Goal: Check status: Check status

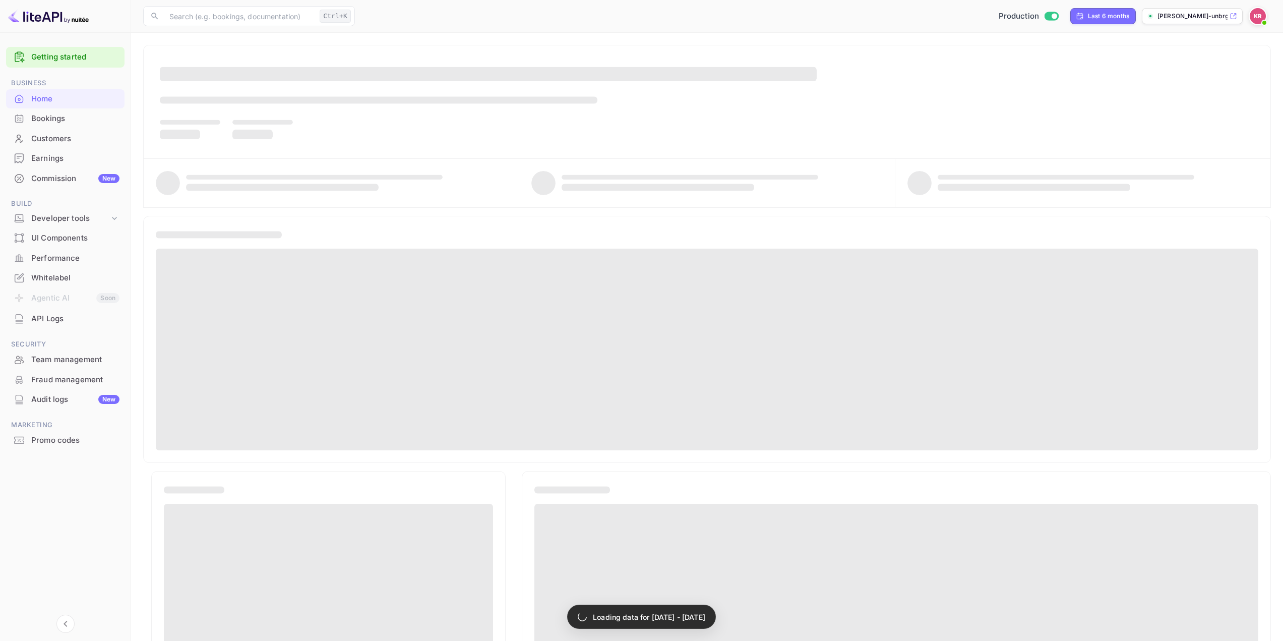
click at [55, 122] on div "Bookings" at bounding box center [75, 119] width 88 height 12
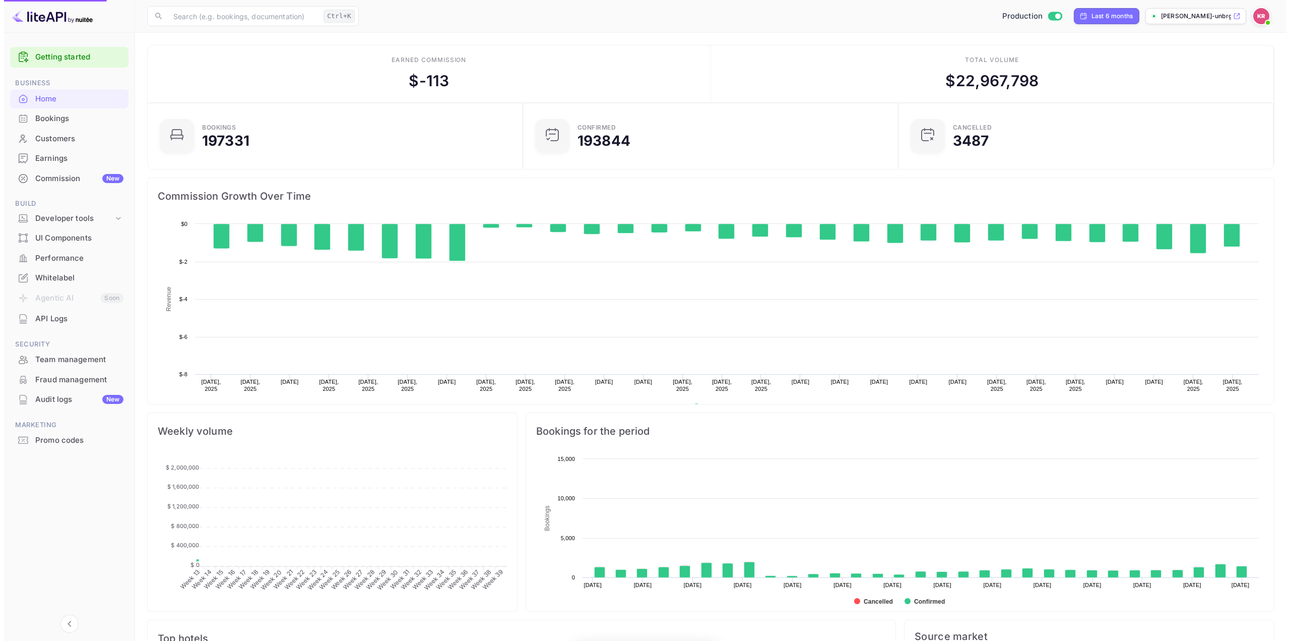
scroll to position [156, 362]
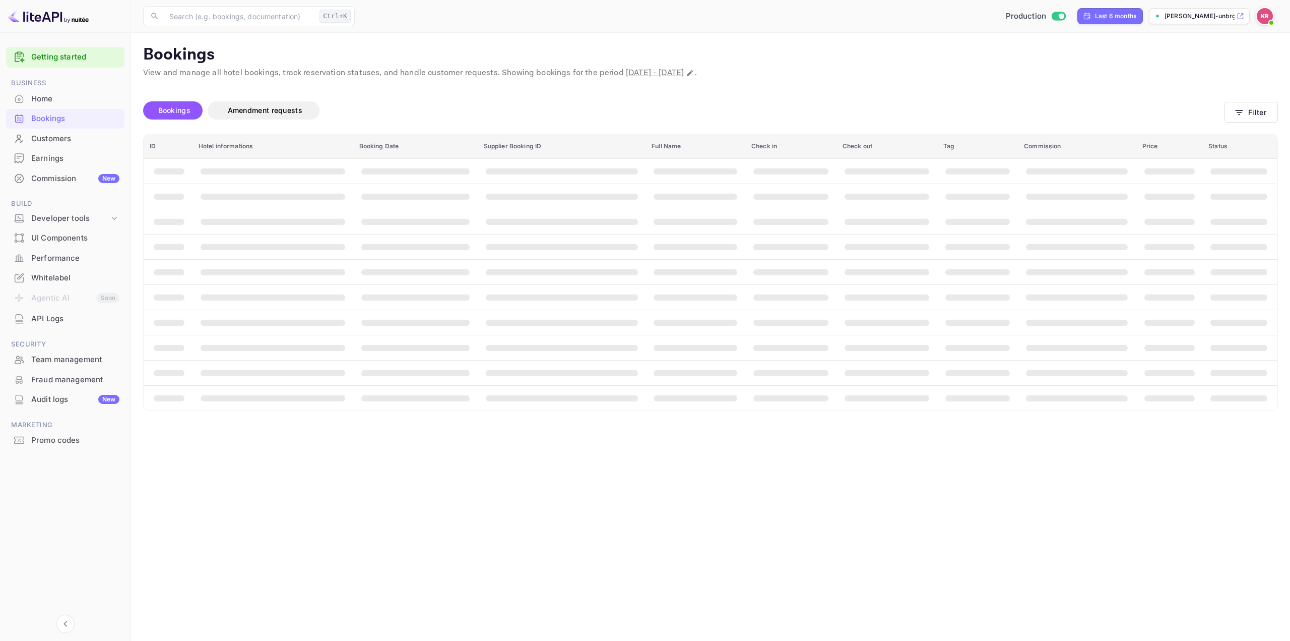
drag, startPoint x: 55, startPoint y: 122, endPoint x: 62, endPoint y: 118, distance: 7.7
click at [62, 118] on div "Bookings" at bounding box center [75, 119] width 88 height 12
click at [56, 117] on div "Bookings" at bounding box center [75, 119] width 88 height 12
click at [1252, 108] on button "Filter" at bounding box center [1251, 112] width 53 height 21
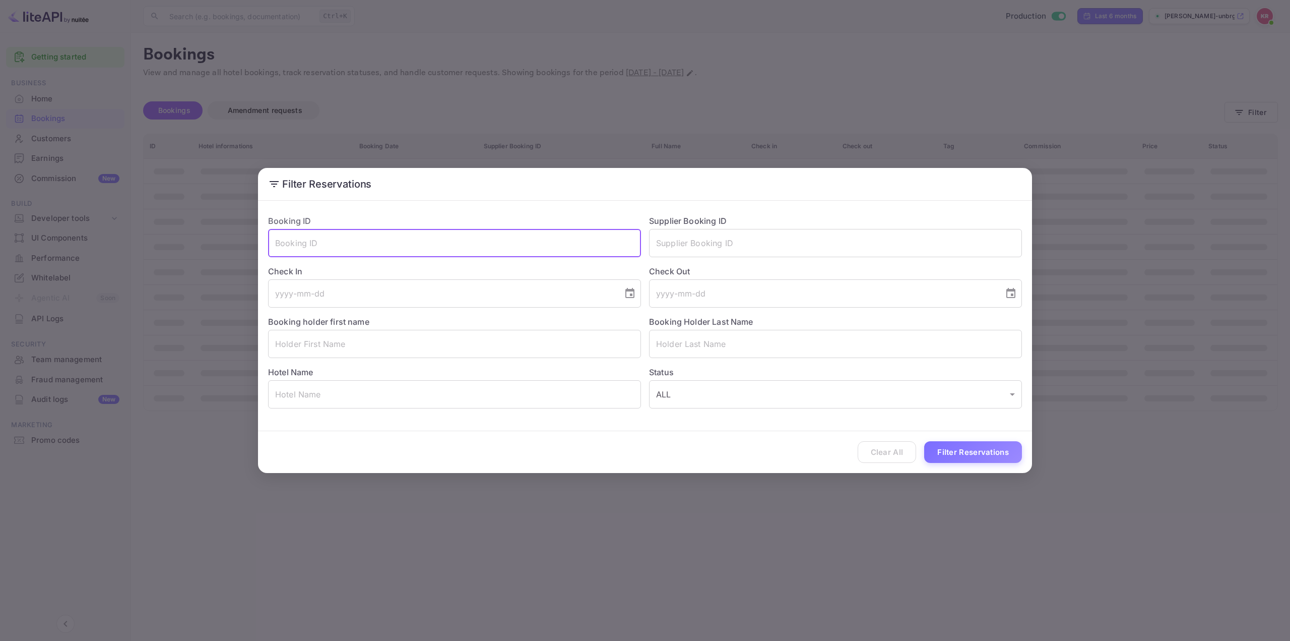
click at [507, 244] on input "text" at bounding box center [454, 243] width 373 height 28
paste input "1bdQp7oPh"
type input "1bdQp7oPh"
click at [962, 452] on button "Filter Reservations" at bounding box center [973, 452] width 98 height 22
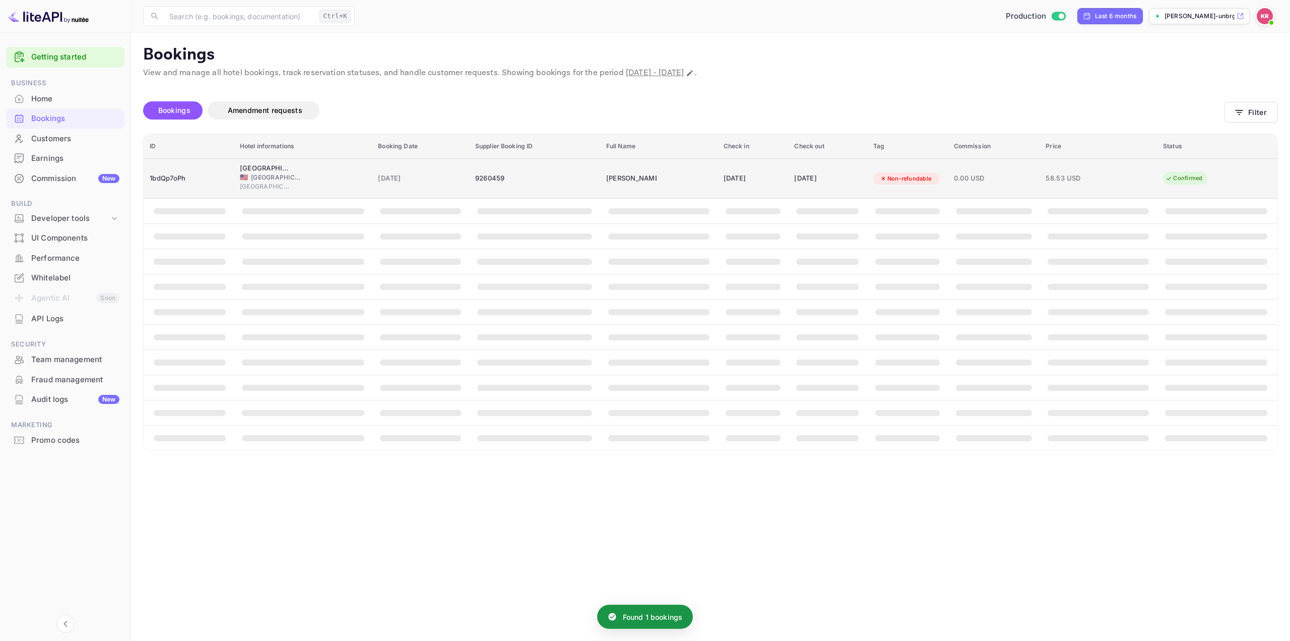
click at [753, 175] on div "[DATE]" at bounding box center [753, 178] width 59 height 16
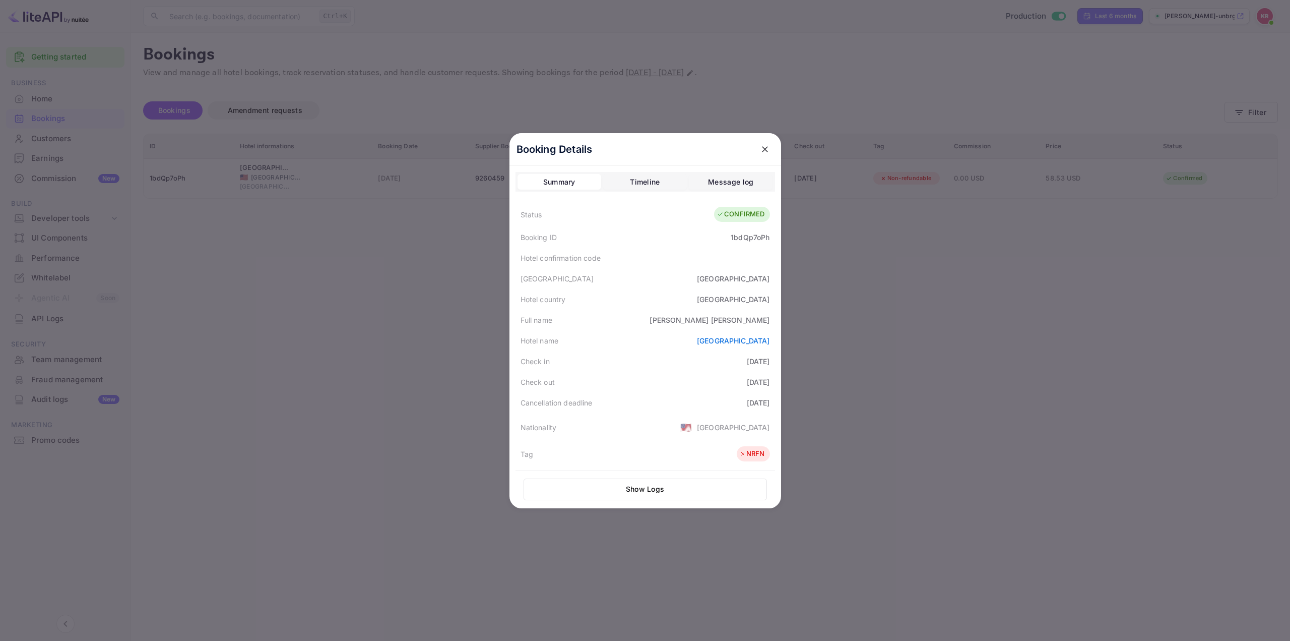
click at [643, 308] on div "Hotel country [GEOGRAPHIC_DATA]" at bounding box center [646, 299] width 260 height 21
